Goal: Task Accomplishment & Management: Use online tool/utility

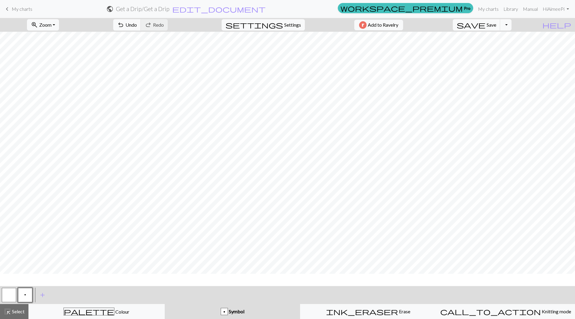
scroll to position [0, 148]
click at [134, 313] on div "palette Colour Colour" at bounding box center [96, 311] width 128 height 8
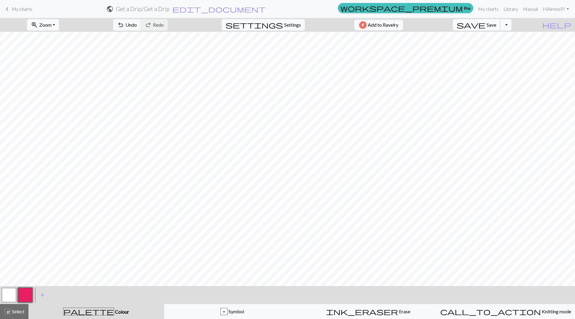
click at [496, 26] on span "Save" at bounding box center [491, 25] width 10 height 6
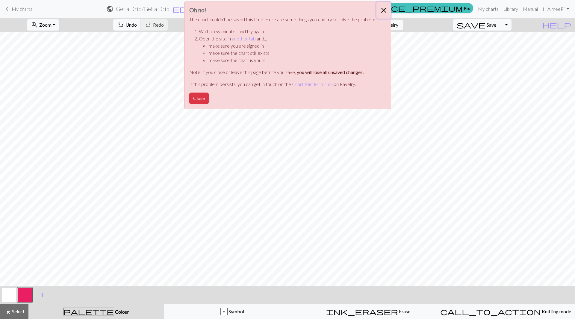
click at [385, 10] on button "Close" at bounding box center [383, 10] width 14 height 17
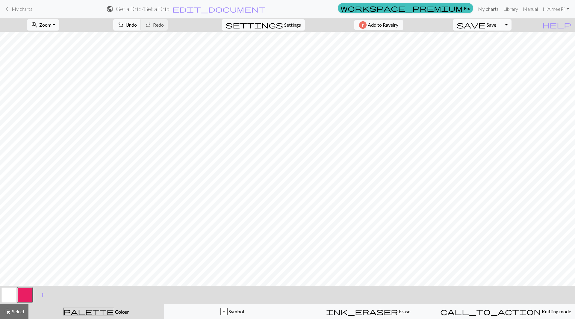
drag, startPoint x: 492, startPoint y: 10, endPoint x: 314, endPoint y: 31, distance: 178.5
click at [491, 10] on link "My charts" at bounding box center [487, 9] width 25 height 12
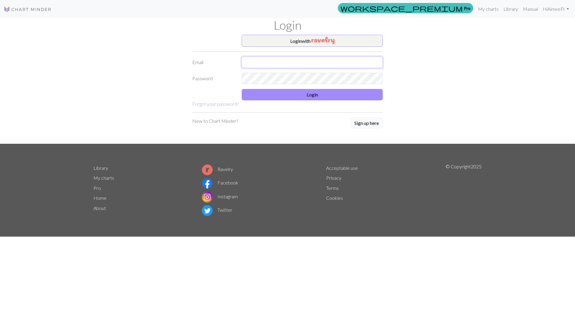
click at [290, 63] on input "text" at bounding box center [312, 62] width 141 height 11
click at [301, 40] on button "Login with" at bounding box center [312, 41] width 141 height 12
click at [321, 40] on img "button" at bounding box center [322, 40] width 23 height 7
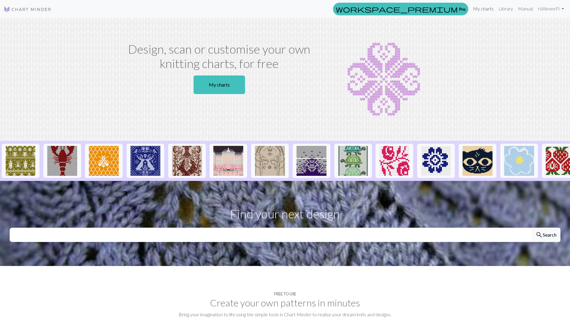
click at [483, 8] on link "My charts" at bounding box center [483, 9] width 25 height 12
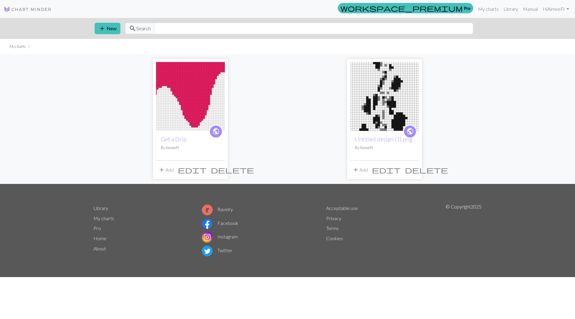
click at [207, 105] on img at bounding box center [190, 96] width 69 height 69
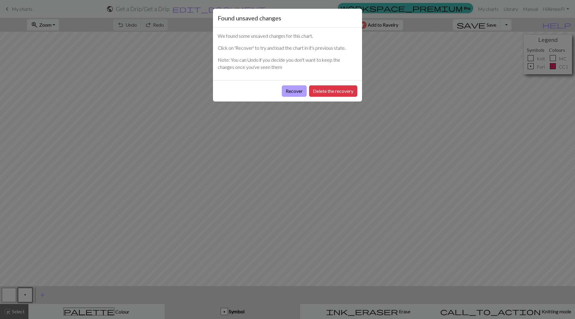
click at [293, 90] on button "Recover" at bounding box center [294, 90] width 25 height 11
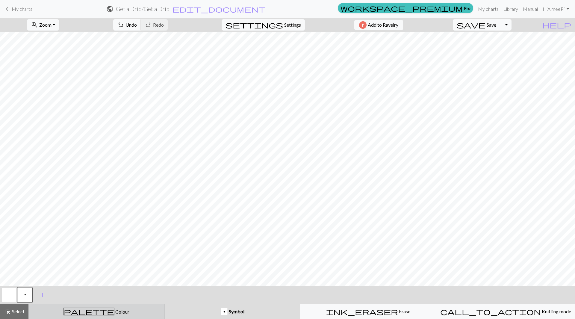
click at [72, 310] on div "palette Colour Colour" at bounding box center [96, 311] width 128 height 8
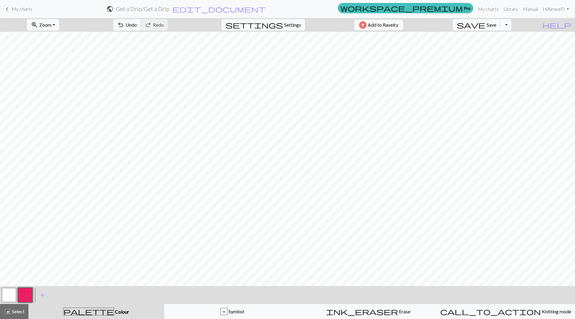
click at [22, 296] on button "button" at bounding box center [25, 295] width 14 height 14
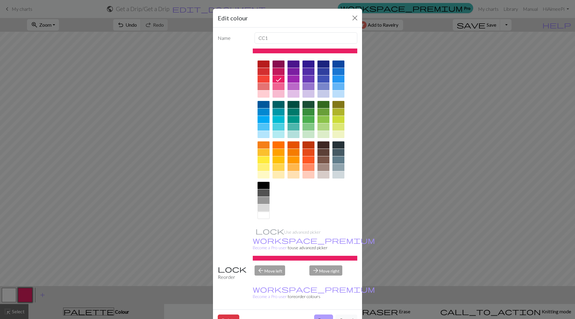
click at [323, 314] on button "Done" at bounding box center [323, 319] width 19 height 11
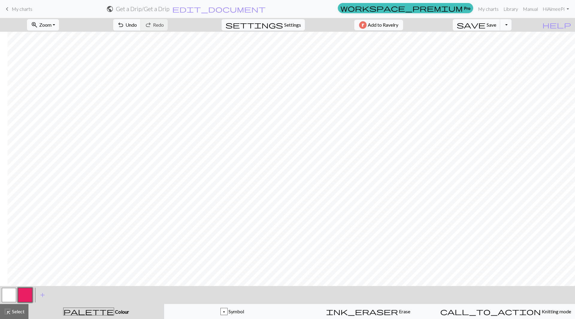
scroll to position [0, 907]
click at [496, 26] on span "Save" at bounding box center [491, 25] width 10 height 6
click at [530, 313] on div "call_to_action Knitting mode Knitting mode" at bounding box center [505, 311] width 131 height 7
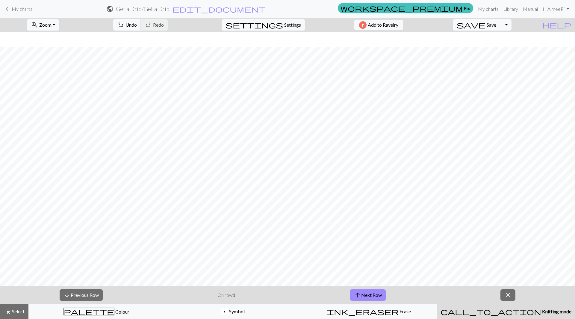
scroll to position [17, 0]
click at [362, 295] on button "arrow_upward Next Row" at bounding box center [368, 294] width 36 height 11
click at [363, 295] on button "arrow_upward Next Row" at bounding box center [368, 294] width 36 height 11
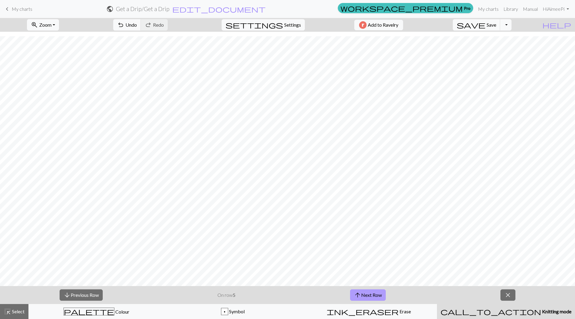
click at [363, 295] on button "arrow_upward Next Row" at bounding box center [368, 294] width 36 height 11
click at [364, 295] on button "arrow_upward Next Row" at bounding box center [368, 294] width 36 height 11
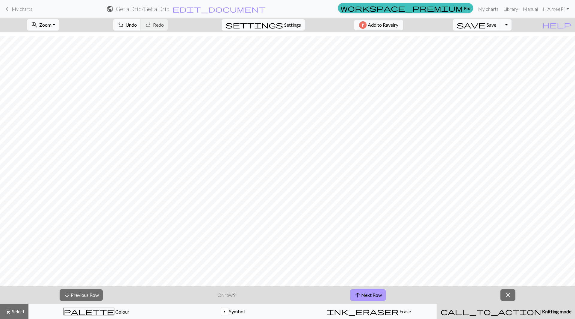
click at [364, 295] on button "arrow_upward Next Row" at bounding box center [368, 294] width 36 height 11
click at [364, 295] on button "arrow_upward Next Row" at bounding box center [369, 294] width 36 height 11
click at [365, 295] on button "arrow_upward Next Row" at bounding box center [369, 294] width 36 height 11
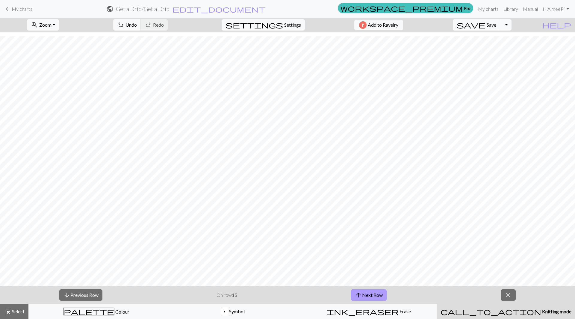
click at [365, 295] on button "arrow_upward Next Row" at bounding box center [369, 294] width 36 height 11
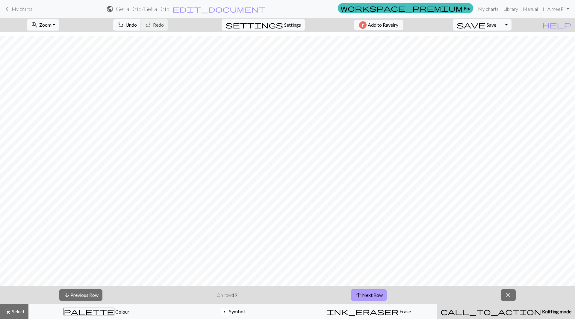
click at [365, 295] on button "arrow_upward Next Row" at bounding box center [369, 294] width 36 height 11
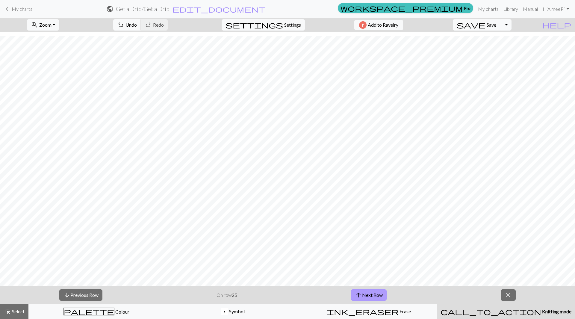
click at [366, 295] on button "arrow_upward Next Row" at bounding box center [369, 294] width 36 height 11
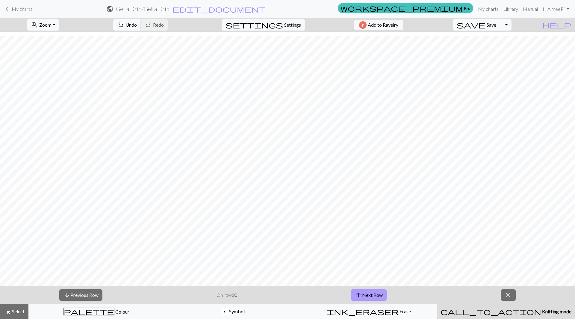
click at [366, 295] on button "arrow_upward Next Row" at bounding box center [369, 294] width 36 height 11
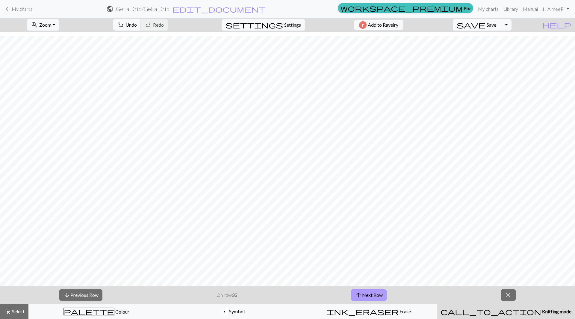
click at [366, 295] on button "arrow_upward Next Row" at bounding box center [369, 294] width 36 height 11
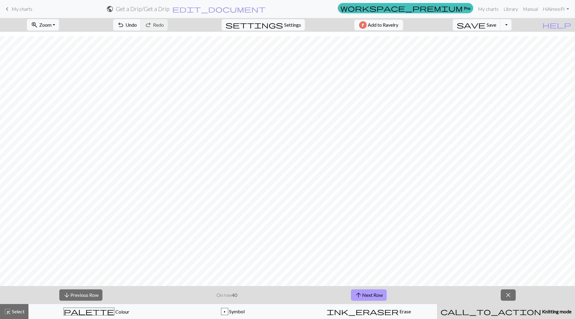
click at [366, 295] on button "arrow_upward Next Row" at bounding box center [369, 294] width 36 height 11
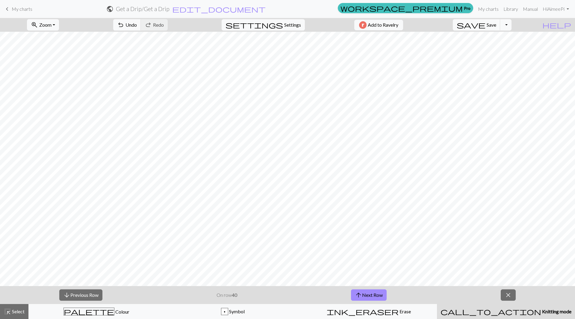
click at [482, 310] on div "call_to_action Knitting mode Knitting mode" at bounding box center [505, 311] width 131 height 7
click at [510, 296] on span "close" at bounding box center [507, 295] width 7 height 8
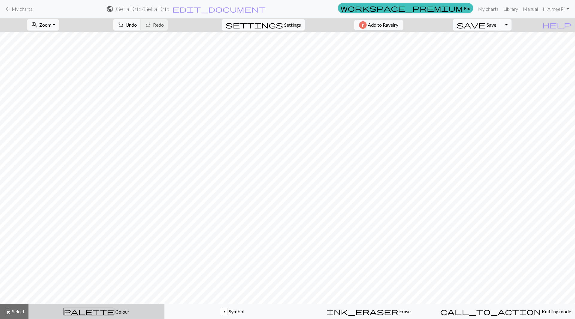
click at [132, 314] on div "palette Colour Colour" at bounding box center [96, 311] width 128 height 8
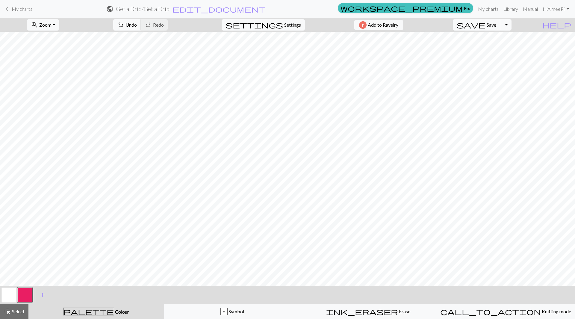
click at [8, 295] on button "button" at bounding box center [9, 295] width 14 height 14
click at [14, 312] on span "Select" at bounding box center [17, 311] width 13 height 6
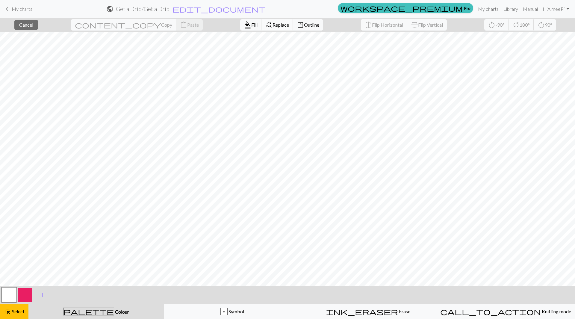
click at [272, 25] on span "Replace" at bounding box center [280, 25] width 16 height 6
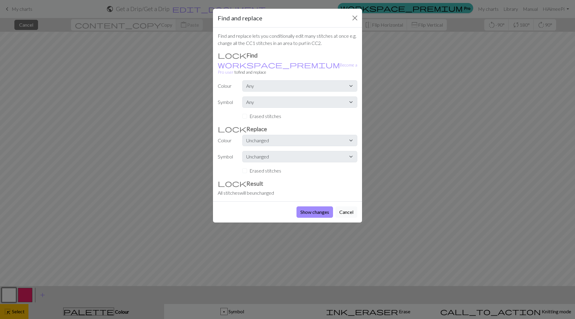
click at [348, 207] on button "Cancel" at bounding box center [346, 211] width 22 height 11
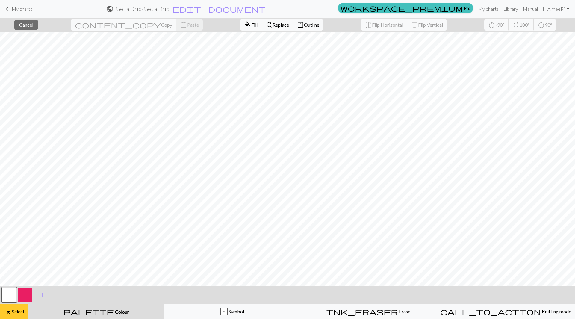
click at [4, 317] on button "highlight_alt Select Select" at bounding box center [14, 311] width 28 height 15
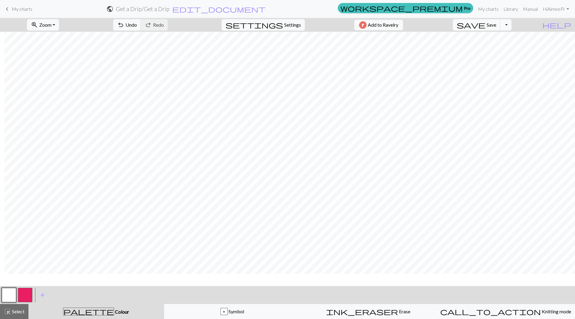
scroll to position [0, 938]
click at [496, 25] on span "Save" at bounding box center [491, 25] width 10 height 6
